Goal: Find contact information: Find contact information

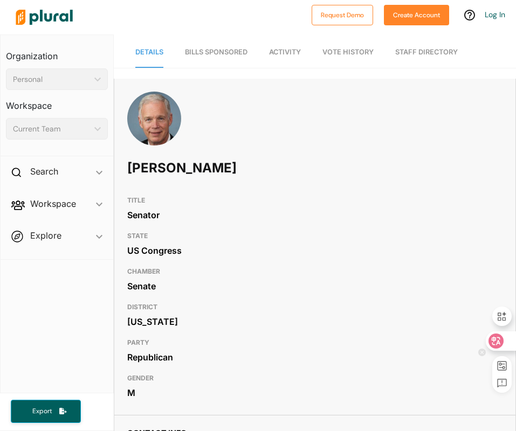
click at [501, 342] on icon at bounding box center [495, 341] width 11 height 11
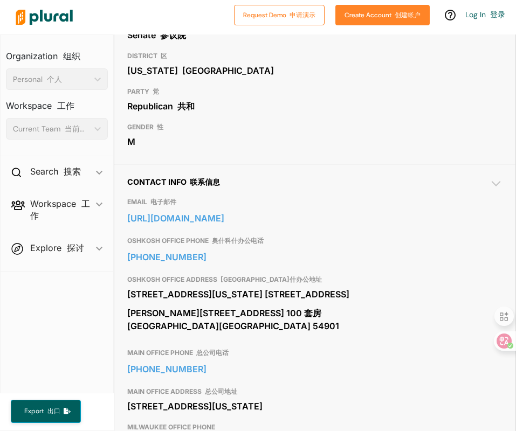
scroll to position [323, 0]
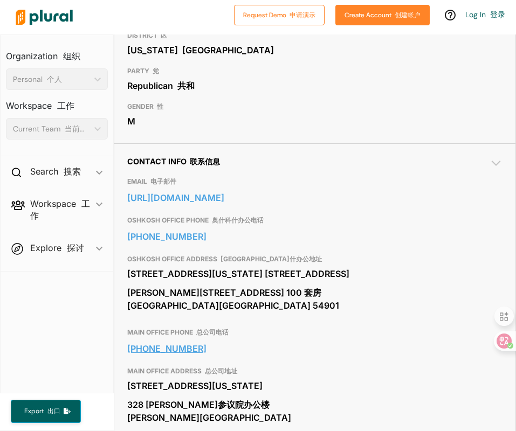
click at [244, 349] on link "[PHONE_NUMBER]" at bounding box center [314, 349] width 375 height 16
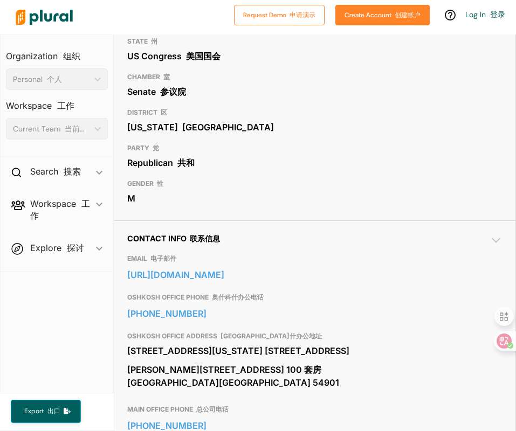
scroll to position [280, 0]
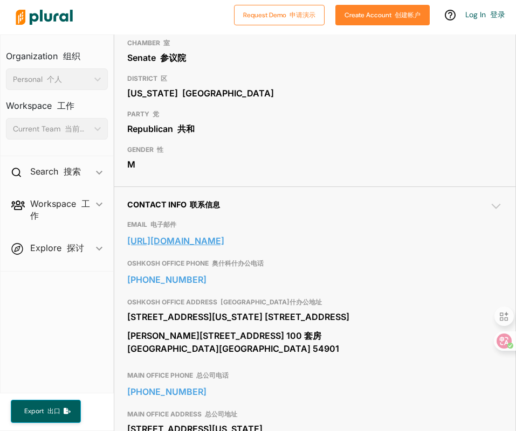
drag, startPoint x: 117, startPoint y: 227, endPoint x: 357, endPoint y: 234, distance: 239.9
copy link "[URL][DOMAIN_NAME]"
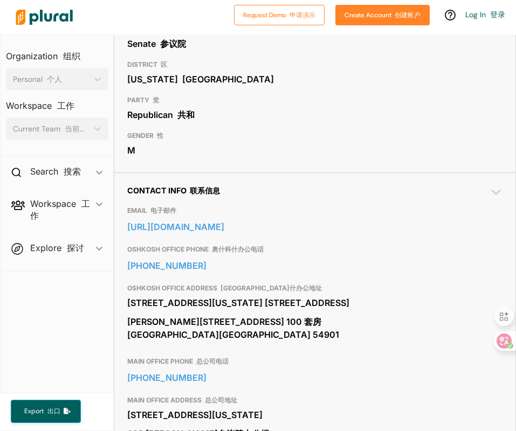
scroll to position [323, 0]
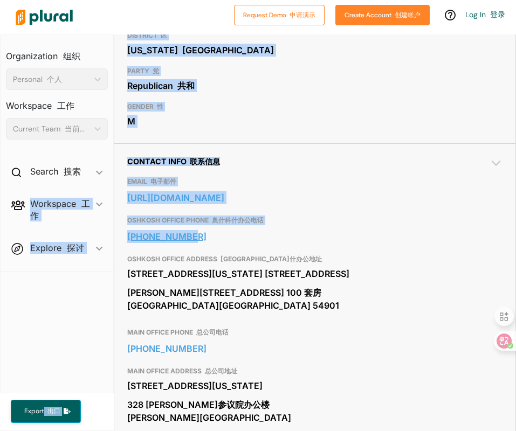
copy div "Workspace 工作 ic_keyboard_arrow_down Members Bills Tags Saved Searches Activity …"
drag, startPoint x: 113, startPoint y: 219, endPoint x: 187, endPoint y: 223, distance: 75.0
click at [187, 223] on div "Organization 组织 Personal 个人 ic_keyboard_arrow_down Personal Workspace 工作 Curren…" at bounding box center [258, 232] width 516 height 397
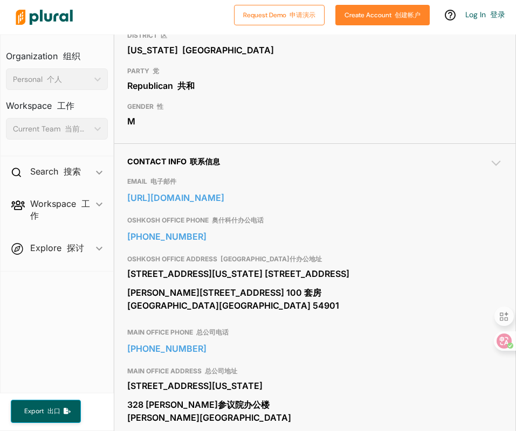
click at [424, 249] on div "OSHKOSH OFFICE ADDRESS [GEOGRAPHIC_DATA]办公地址 [STREET_ADDRESS][US_STATE] [GEOGRA…" at bounding box center [314, 285] width 375 height 73
drag, startPoint x: 119, startPoint y: 226, endPoint x: 189, endPoint y: 222, distance: 70.1
copy link "[PHONE_NUMBER]"
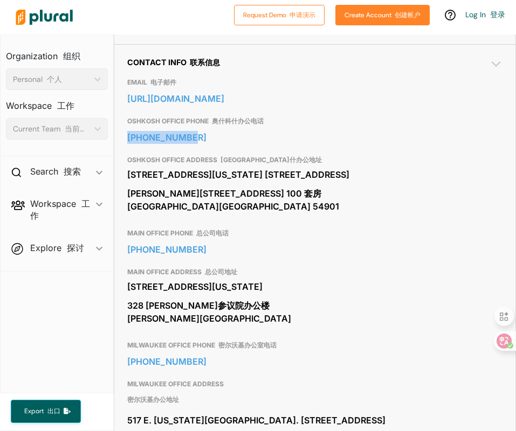
scroll to position [431, 0]
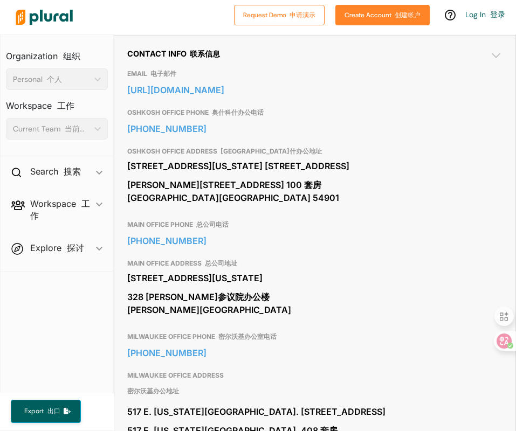
click at [85, 292] on nav "Organization 组织 Personal 个人 ic_keyboard_arrow_down Personal Workspace 工作 Curren…" at bounding box center [57, 213] width 114 height 359
drag, startPoint x: 118, startPoint y: 240, endPoint x: 190, endPoint y: 240, distance: 72.2
click at [190, 240] on div "Contact Info 联系信息 EMAIL 电子邮件 [URL][DOMAIN_NAME] [PERSON_NAME] OFFICE PHONE 奥什科什…" at bounding box center [314, 434] width 401 height 796
copy link "[PHONE_NUMBER]"
click at [68, 322] on nav "Organization 组织 Personal 个人 ic_keyboard_arrow_down Personal Workspace 工作 Curren…" at bounding box center [57, 213] width 114 height 359
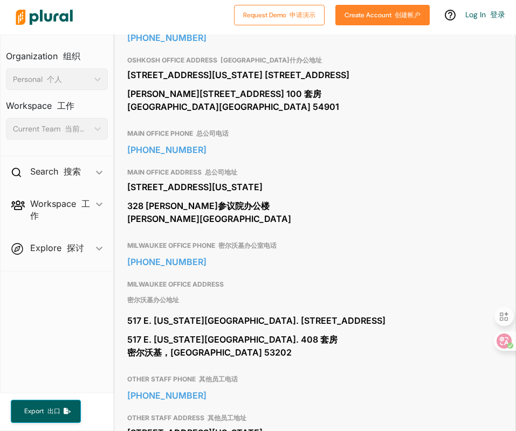
scroll to position [539, 0]
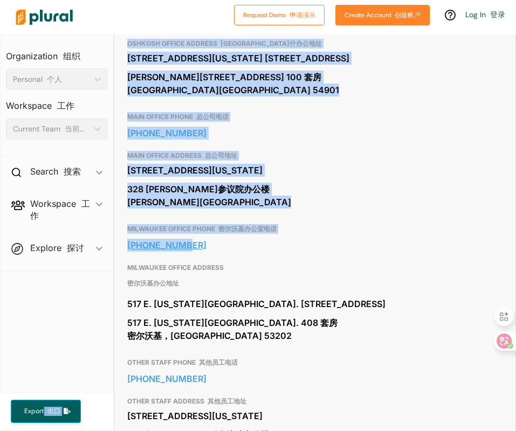
drag, startPoint x: 113, startPoint y: 264, endPoint x: 176, endPoint y: 261, distance: 63.7
click at [176, 261] on div "Organization 组织 Personal 个人 ic_keyboard_arrow_down Personal Workspace 工作 Curren…" at bounding box center [258, 232] width 516 height 397
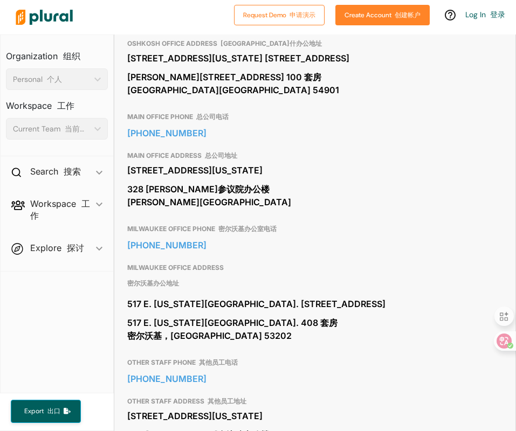
click at [67, 291] on nav "Organization 组织 Personal 个人 ic_keyboard_arrow_down Personal Workspace 工作 Curren…" at bounding box center [57, 213] width 114 height 359
drag, startPoint x: 120, startPoint y: 262, endPoint x: 190, endPoint y: 260, distance: 69.5
click at [190, 260] on div "Contact Info 联系信息 EMAIL 电子邮件 [URL][DOMAIN_NAME] [PERSON_NAME] OFFICE PHONE 奥什科什…" at bounding box center [314, 326] width 401 height 796
copy link "[PHONE_NUMBER]"
click at [87, 331] on nav "Organization 组织 Personal 个人 ic_keyboard_arrow_down Personal Workspace 工作 Curren…" at bounding box center [57, 213] width 114 height 359
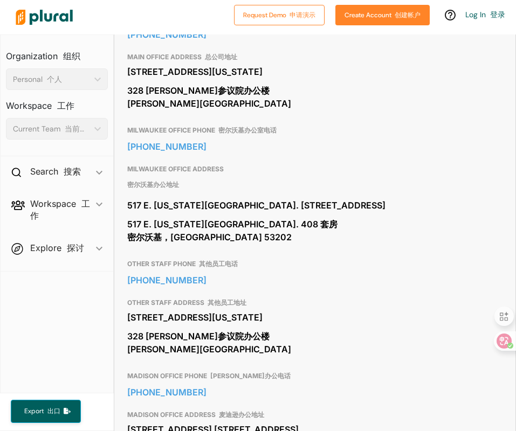
scroll to position [647, 0]
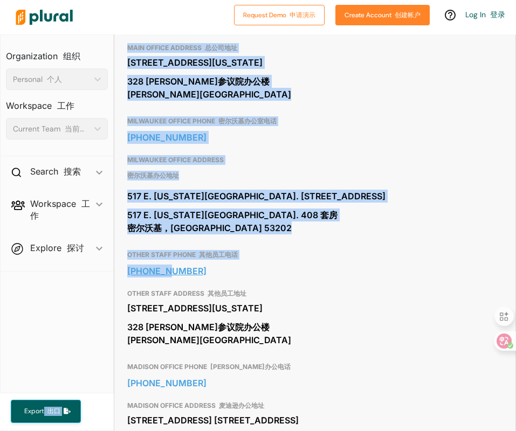
drag, startPoint x: 113, startPoint y: 303, endPoint x: 163, endPoint y: 302, distance: 50.1
click at [163, 302] on div "Organization 组织 Personal 个人 ic_keyboard_arrow_down Personal Workspace 工作 Curren…" at bounding box center [258, 232] width 516 height 397
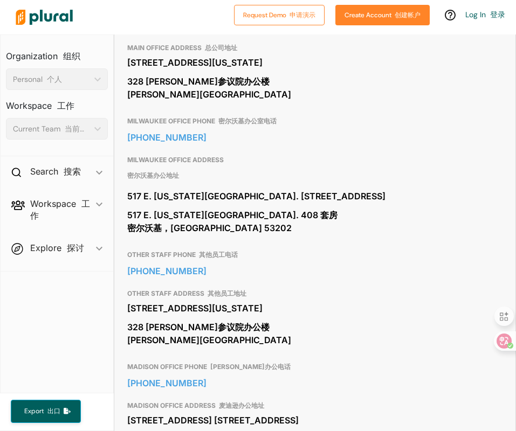
click at [60, 319] on nav "Organization 组织 Personal 个人 ic_keyboard_arrow_down Personal Workspace 工作 Curren…" at bounding box center [57, 213] width 114 height 359
drag, startPoint x: 124, startPoint y: 303, endPoint x: 189, endPoint y: 302, distance: 64.1
click at [189, 302] on div "Contact Info 联系信息 EMAIL 电子邮件 [URL][DOMAIN_NAME] [PERSON_NAME] OFFICE PHONE 奥什科什…" at bounding box center [314, 218] width 401 height 796
click at [64, 337] on nav "Organization 组织 Personal 个人 ic_keyboard_arrow_down Personal Workspace 工作 Curren…" at bounding box center [57, 213] width 114 height 359
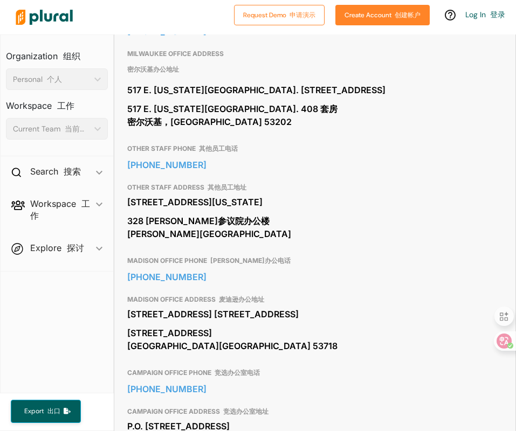
scroll to position [754, 0]
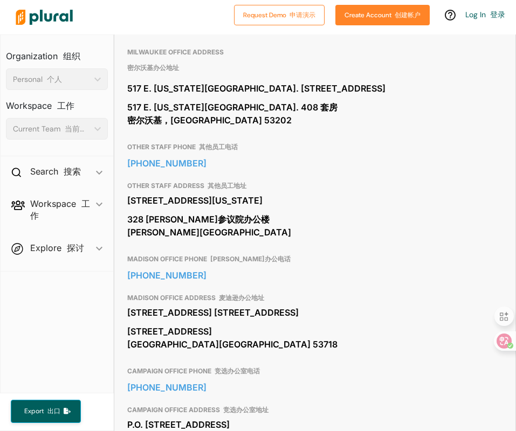
click at [62, 333] on nav "Organization 组织 Personal 个人 ic_keyboard_arrow_down Personal Workspace 工作 Curren…" at bounding box center [57, 213] width 114 height 359
drag, startPoint x: 115, startPoint y: 321, endPoint x: 183, endPoint y: 317, distance: 68.0
click at [183, 317] on div "Contact Info 联系信息 EMAIL 电子邮件 [URL][DOMAIN_NAME] [PERSON_NAME] OFFICE PHONE 奥什科什…" at bounding box center [314, 110] width 401 height 796
copy link "[PHONE_NUMBER]"
click at [70, 314] on nav "Organization 组织 Personal 个人 ic_keyboard_arrow_down Personal Workspace 工作 Curren…" at bounding box center [57, 213] width 114 height 359
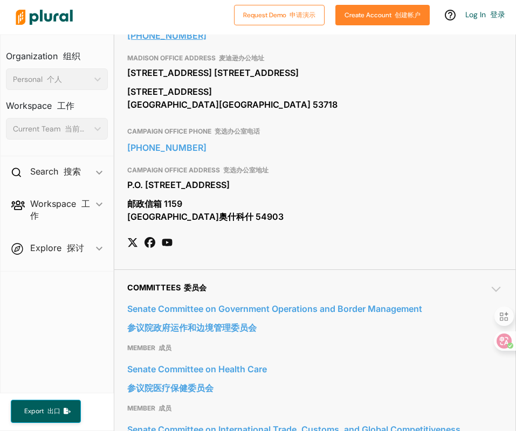
scroll to position [1024, 0]
